Goal: Task Accomplishment & Management: Use online tool/utility

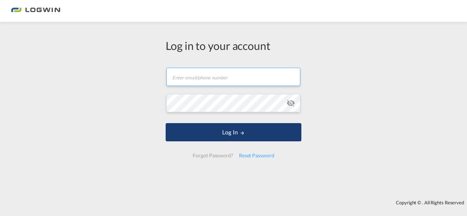
type input "[PERSON_NAME][EMAIL_ADDRESS][DOMAIN_NAME]"
click at [240, 131] on md-icon "LOGIN" at bounding box center [242, 133] width 5 height 5
